Goal: Task Accomplishment & Management: Complete application form

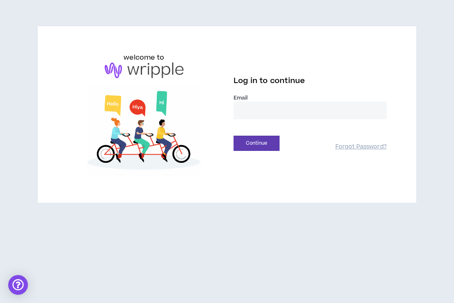
type input "**********"
click at [257, 143] on button "Continue" at bounding box center [257, 143] width 46 height 15
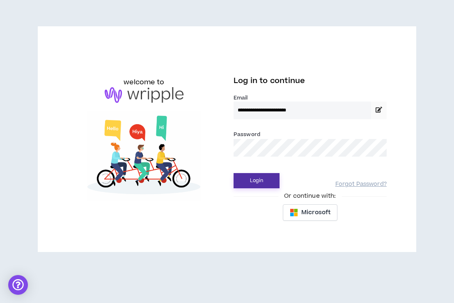
click at [271, 179] on button "Login" at bounding box center [257, 180] width 46 height 15
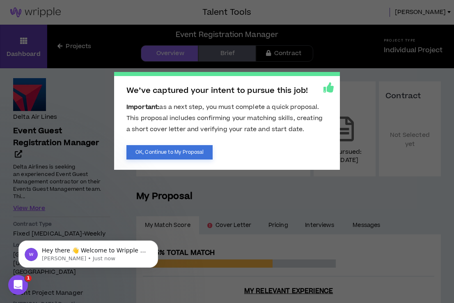
click at [200, 154] on button "OK, Continue to My Proposal" at bounding box center [169, 152] width 86 height 14
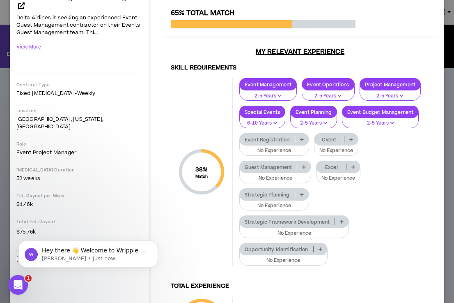
scroll to position [96, 0]
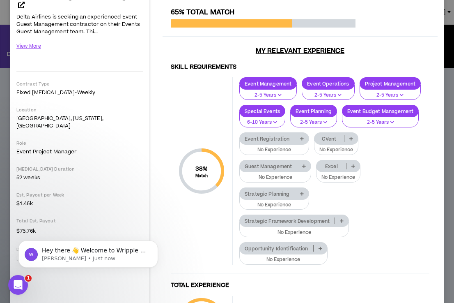
click at [354, 164] on icon at bounding box center [354, 166] width 4 height 4
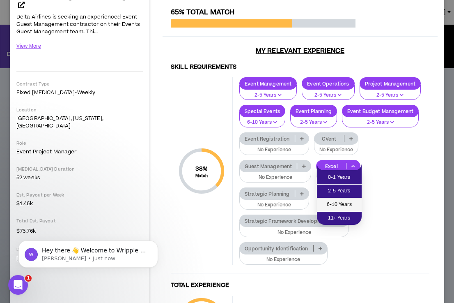
click at [349, 202] on span "6-10 Years" at bounding box center [339, 204] width 35 height 9
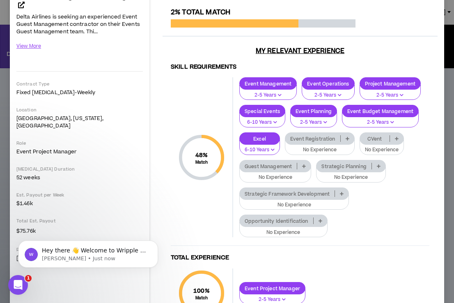
click at [304, 164] on icon at bounding box center [304, 166] width 4 height 4
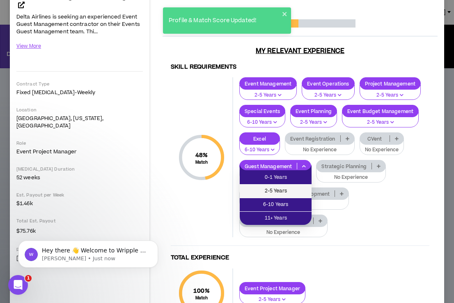
click at [299, 190] on span "2-5 Years" at bounding box center [276, 190] width 62 height 9
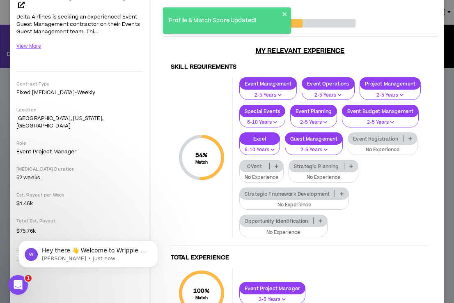
click at [351, 164] on icon at bounding box center [351, 166] width 4 height 4
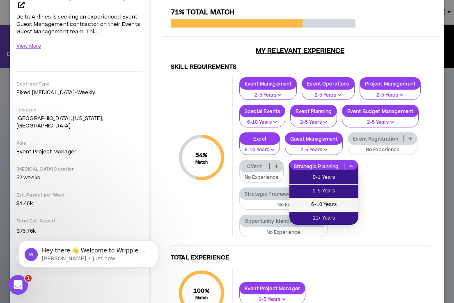
click at [341, 201] on span "6-10 Years" at bounding box center [323, 204] width 59 height 9
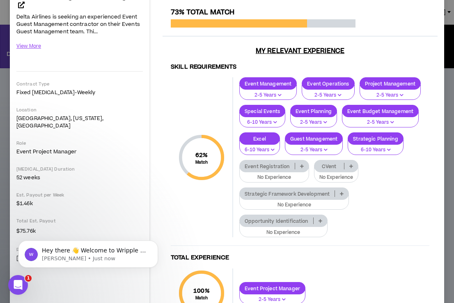
click at [302, 164] on icon at bounding box center [302, 166] width 4 height 4
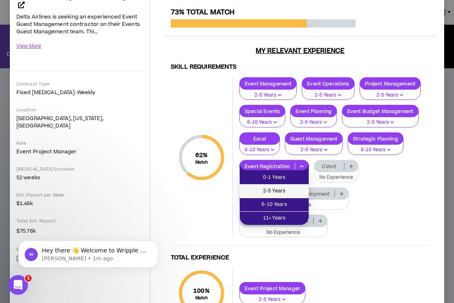
click at [294, 189] on span "2-5 Years" at bounding box center [274, 190] width 59 height 9
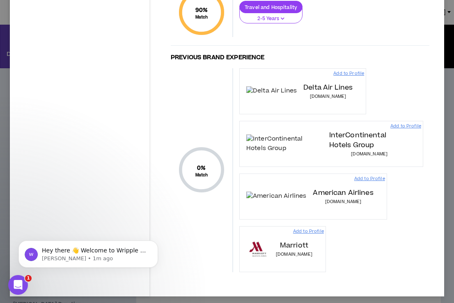
scroll to position [457, 0]
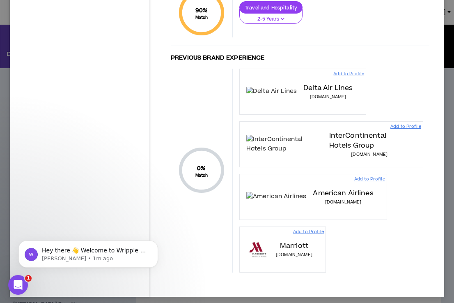
click at [324, 229] on p "Add to Profile" at bounding box center [308, 231] width 31 height 7
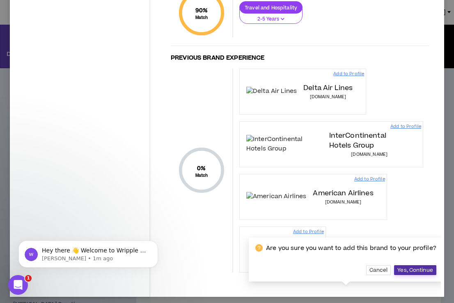
click at [407, 267] on span "Yes, Continue" at bounding box center [416, 270] width 36 height 7
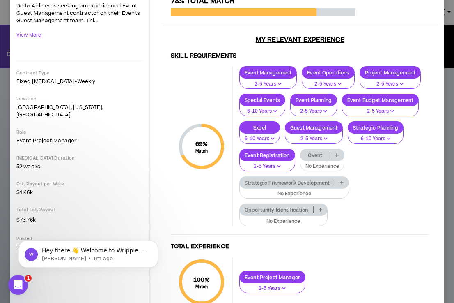
scroll to position [108, 0]
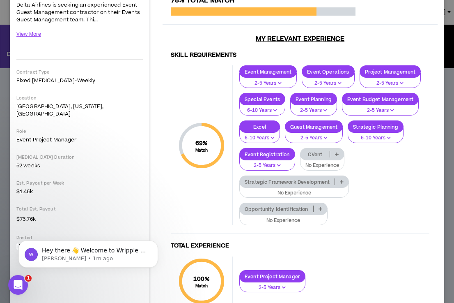
click at [337, 152] on icon at bounding box center [337, 154] width 4 height 4
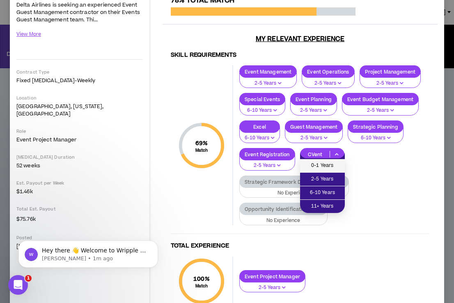
click at [332, 164] on span "0-1 Years" at bounding box center [322, 165] width 35 height 9
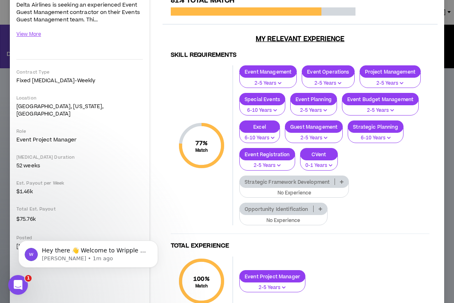
click at [342, 180] on icon at bounding box center [342, 181] width 4 height 4
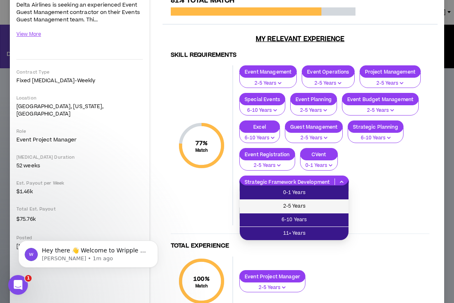
click at [337, 202] on span "2-5 Years" at bounding box center [294, 206] width 99 height 9
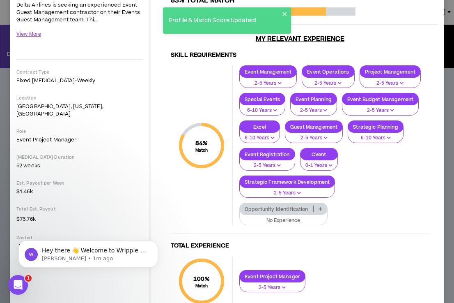
click at [321, 207] on icon at bounding box center [321, 209] width 4 height 4
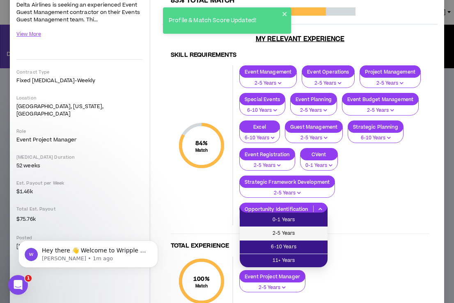
click at [310, 233] on span "2-5 Years" at bounding box center [284, 233] width 78 height 9
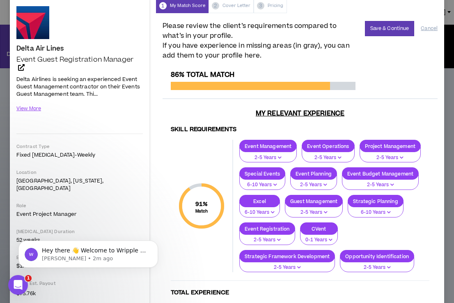
scroll to position [27, 0]
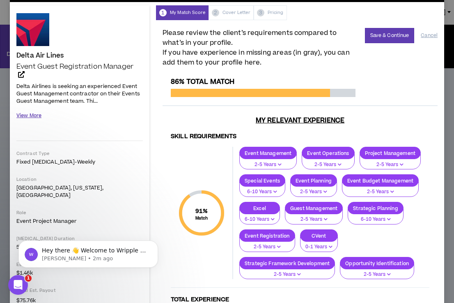
click at [32, 115] on button "View More" at bounding box center [28, 115] width 25 height 14
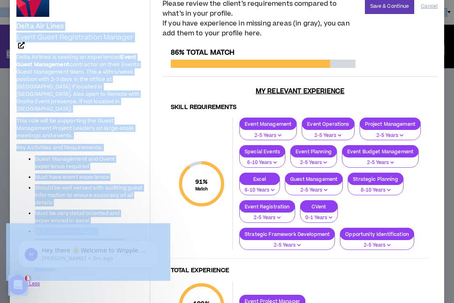
scroll to position [48, 0]
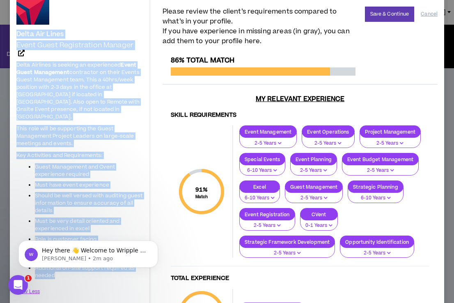
drag, startPoint x: 57, startPoint y: 189, endPoint x: 13, endPoint y: 37, distance: 159.1
copy div "Delta Air Lines Event Guest Registration Manager Delta Airlines is seeking an e…"
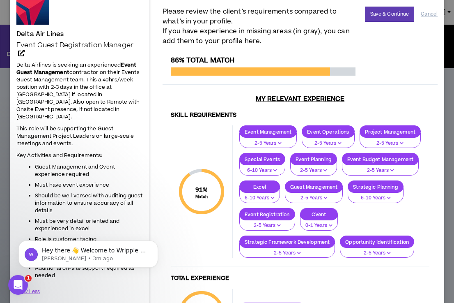
click at [397, 59] on div "86% Total Match" at bounding box center [300, 70] width 275 height 28
click at [387, 14] on button "Save & Continue" at bounding box center [390, 14] width 50 height 15
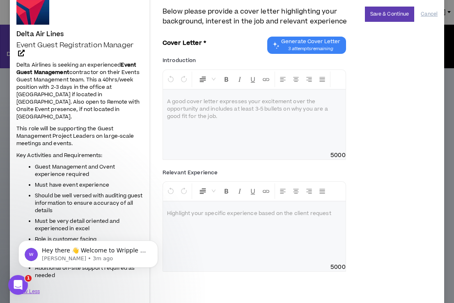
drag, startPoint x: 218, startPoint y: 117, endPoint x: 174, endPoint y: 100, distance: 46.7
click at [174, 100] on div at bounding box center [254, 121] width 183 height 62
drag, startPoint x: 221, startPoint y: 115, endPoint x: 193, endPoint y: 107, distance: 28.7
click at [193, 107] on div at bounding box center [254, 121] width 183 height 62
click at [228, 114] on div at bounding box center [254, 121] width 183 height 62
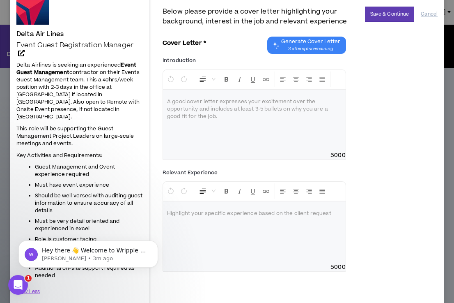
click at [228, 114] on div at bounding box center [254, 121] width 183 height 62
drag, startPoint x: 228, startPoint y: 114, endPoint x: 206, endPoint y: 109, distance: 23.2
click at [206, 109] on div at bounding box center [254, 121] width 183 height 62
drag, startPoint x: 168, startPoint y: 100, endPoint x: 235, endPoint y: 109, distance: 67.5
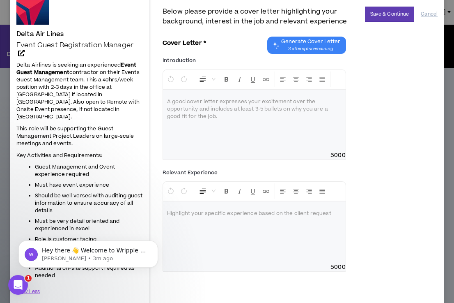
click at [235, 109] on div at bounding box center [254, 121] width 183 height 62
click at [186, 96] on div at bounding box center [254, 121] width 183 height 62
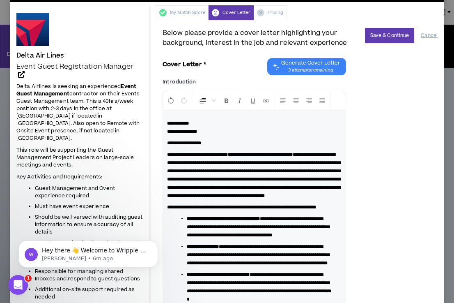
scroll to position [28, 0]
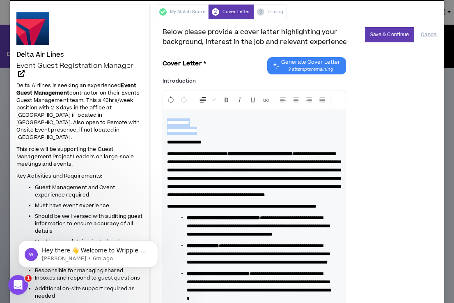
drag, startPoint x: 208, startPoint y: 130, endPoint x: 167, endPoint y: 118, distance: 43.3
click at [167, 118] on div "**********" at bounding box center [254, 266] width 183 height 312
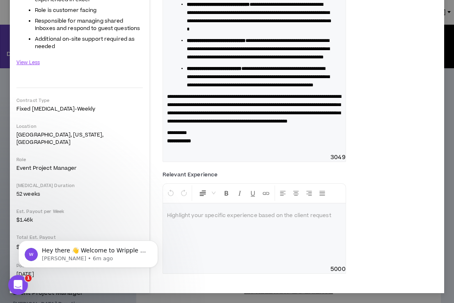
scroll to position [361, 0]
click at [182, 228] on div at bounding box center [254, 234] width 183 height 62
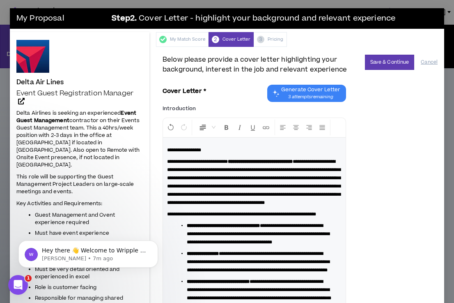
scroll to position [0, 0]
click at [400, 67] on button "Save & Continue" at bounding box center [390, 62] width 50 height 15
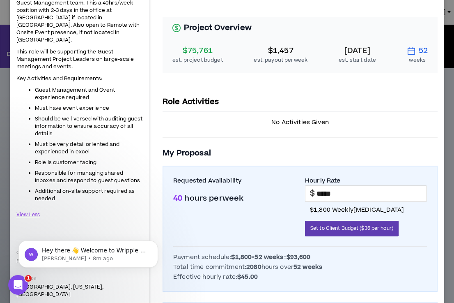
scroll to position [126, 0]
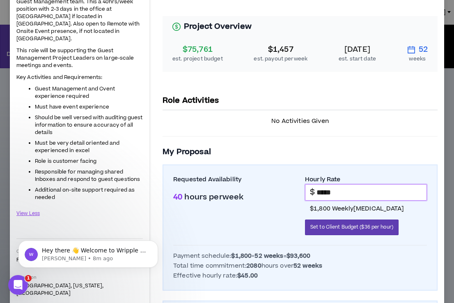
click at [324, 184] on input "*****" at bounding box center [372, 192] width 110 height 16
type input "*****"
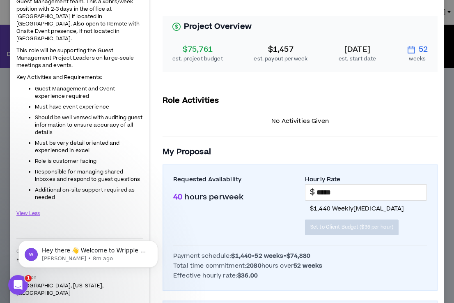
click at [283, 207] on div "Requested Availability 40 hours per week" at bounding box center [234, 208] width 122 height 67
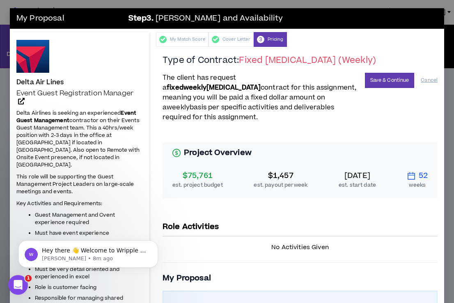
scroll to position [0, 0]
click at [392, 82] on button "Save & Continue" at bounding box center [390, 80] width 50 height 15
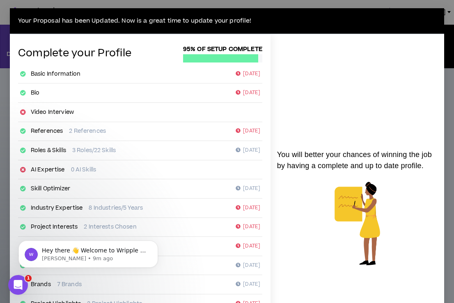
click at [440, 4] on div "Your Proposal has been Updated. Now is a great time to update your profile! Com…" at bounding box center [227, 151] width 454 height 303
click at [10, 0] on div "Your Proposal has been Updated. Now is a great time to update your profile! Com…" at bounding box center [227, 151] width 454 height 303
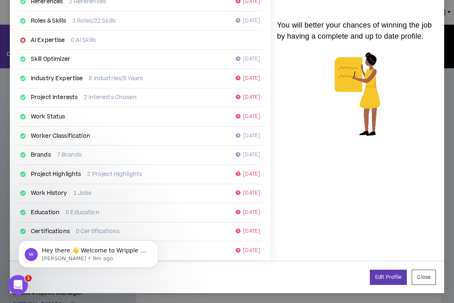
scroll to position [129, 0]
click at [424, 278] on button "Close" at bounding box center [424, 277] width 24 height 15
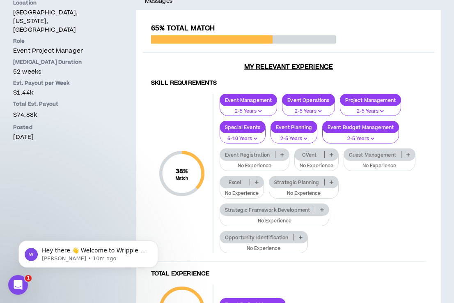
scroll to position [242, 0]
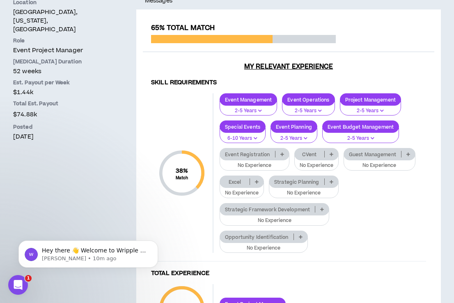
click at [282, 152] on icon at bounding box center [282, 154] width 4 height 4
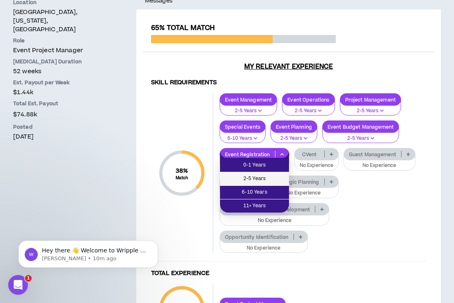
click at [271, 179] on span "2-5 Years" at bounding box center [254, 178] width 59 height 9
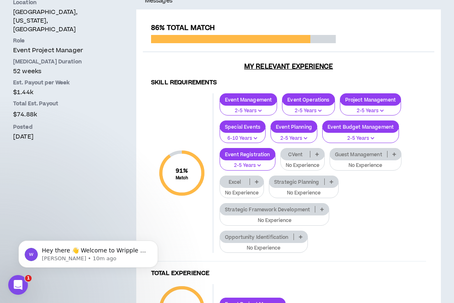
click at [317, 154] on icon at bounding box center [317, 154] width 4 height 4
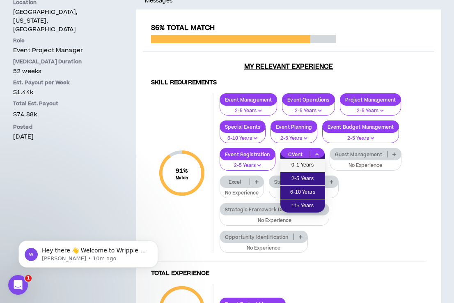
click at [311, 167] on span "0-1 Years" at bounding box center [302, 165] width 35 height 9
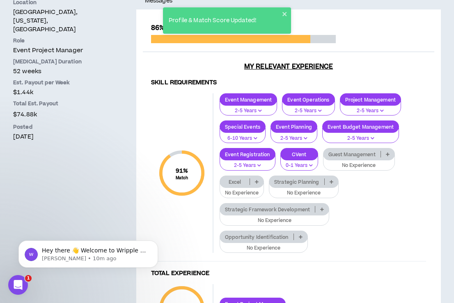
click at [389, 152] on icon at bounding box center [388, 154] width 4 height 4
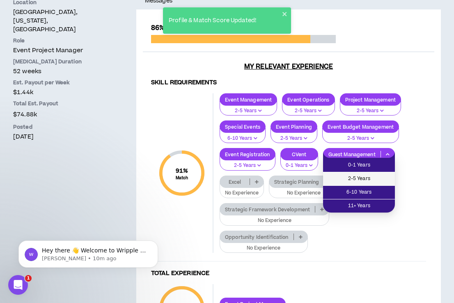
click at [381, 173] on li "2-5 Years" at bounding box center [359, 179] width 72 height 14
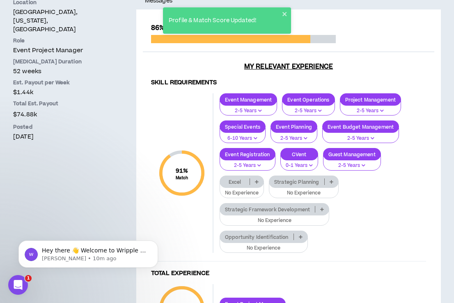
click at [257, 179] on icon at bounding box center [257, 181] width 4 height 4
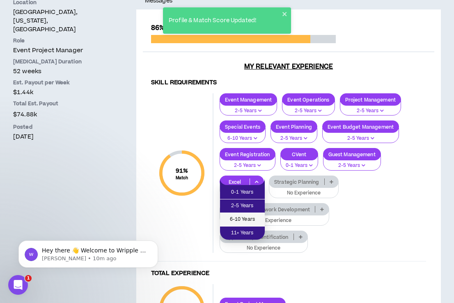
click at [249, 219] on span "6-10 Years" at bounding box center [242, 219] width 35 height 9
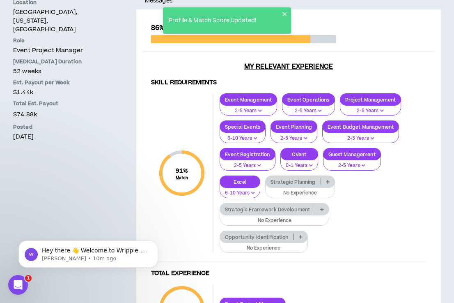
click at [327, 181] on icon at bounding box center [328, 181] width 4 height 4
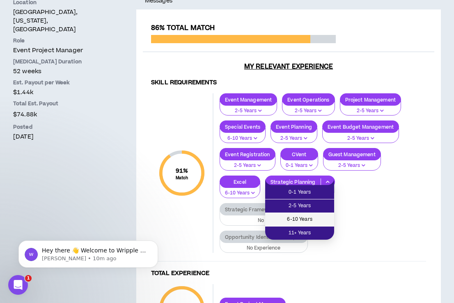
click at [317, 214] on li "6-10 Years" at bounding box center [299, 220] width 69 height 14
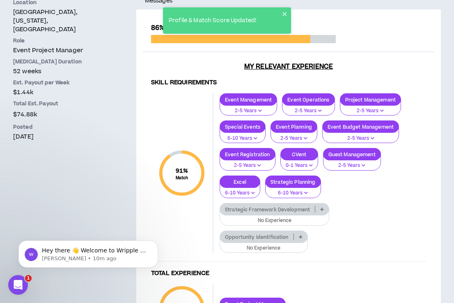
click at [323, 207] on icon at bounding box center [322, 209] width 4 height 4
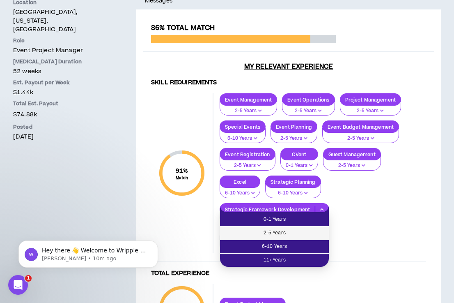
click at [313, 238] on li "2-5 Years" at bounding box center [274, 233] width 109 height 14
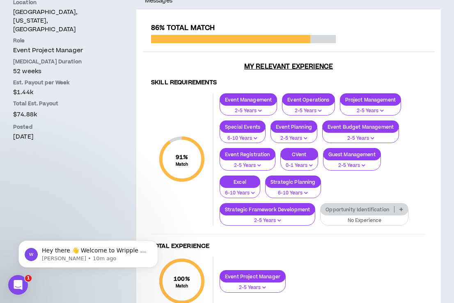
click at [401, 207] on icon at bounding box center [402, 209] width 4 height 4
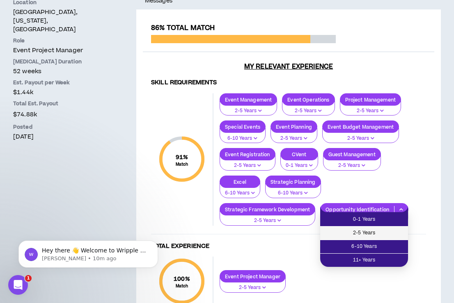
click at [394, 233] on span "2-5 Years" at bounding box center [364, 232] width 78 height 9
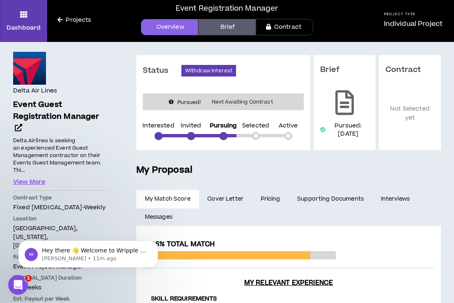
scroll to position [30, 0]
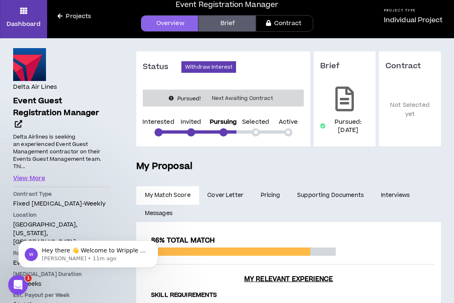
click at [319, 194] on link "Supporting Documents" at bounding box center [330, 195] width 83 height 18
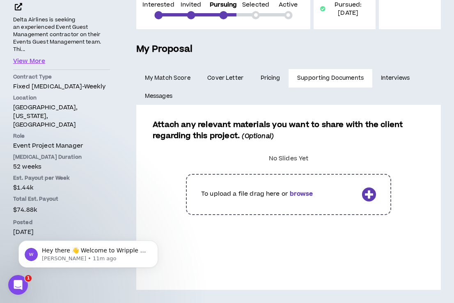
scroll to position [147, 0]
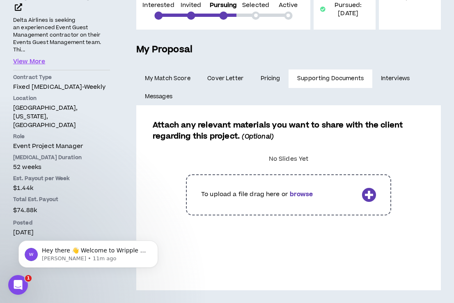
click at [394, 78] on link "Interviews" at bounding box center [396, 78] width 48 height 18
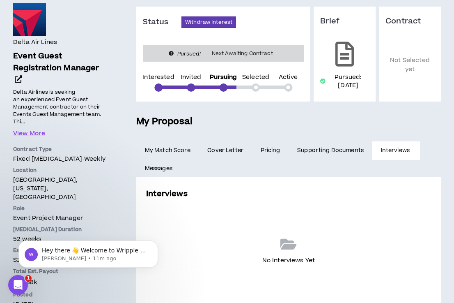
scroll to position [116, 0]
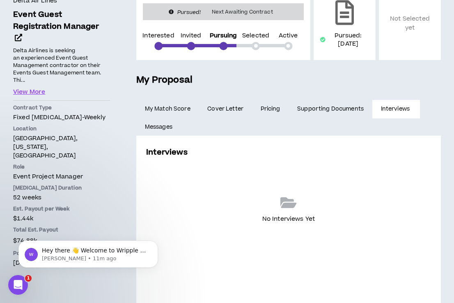
click at [351, 104] on link "Supporting Documents" at bounding box center [330, 109] width 83 height 18
